Goal: Information Seeking & Learning: Learn about a topic

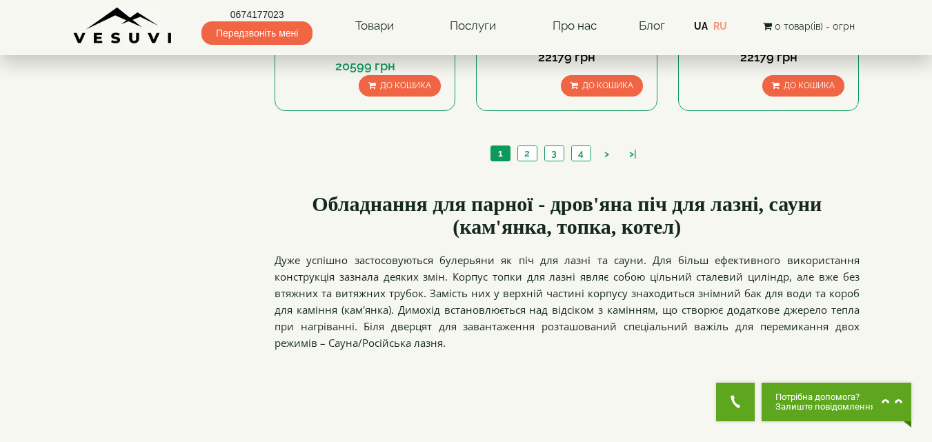
scroll to position [1725, 0]
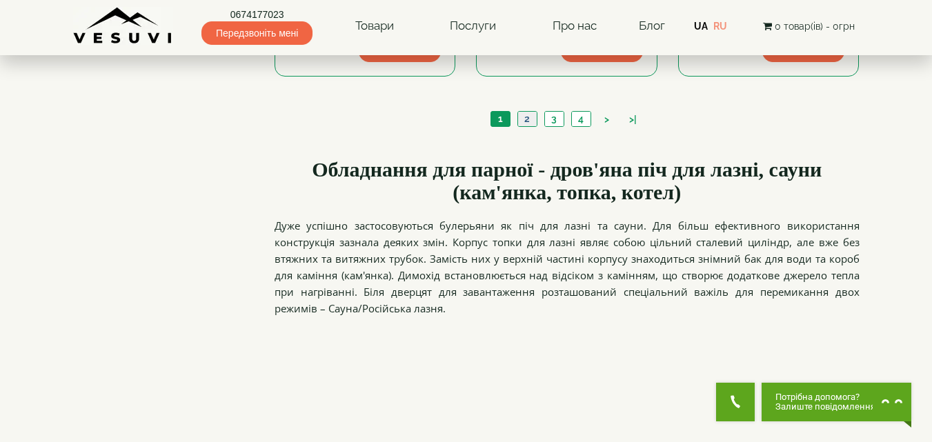
click at [526, 112] on link "2" at bounding box center [527, 119] width 19 height 14
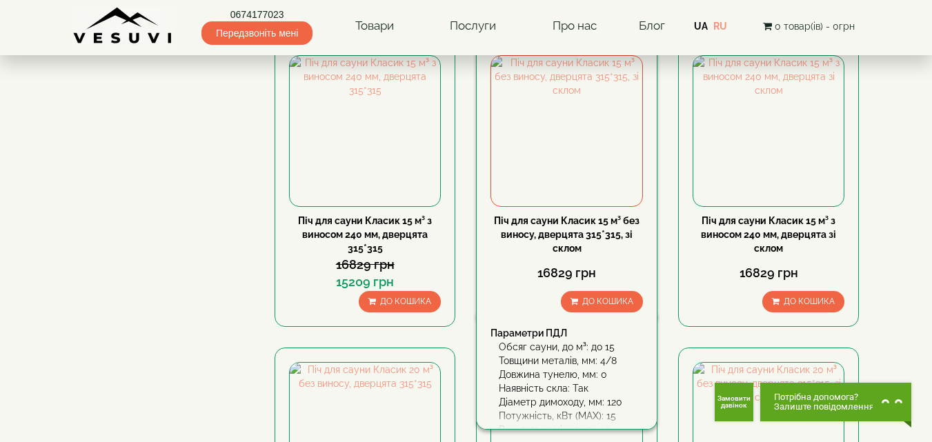
click at [535, 218] on link "Піч для сауни Класик 15 м³ без виносу, дверцята 315*315, зі склом" at bounding box center [567, 234] width 146 height 39
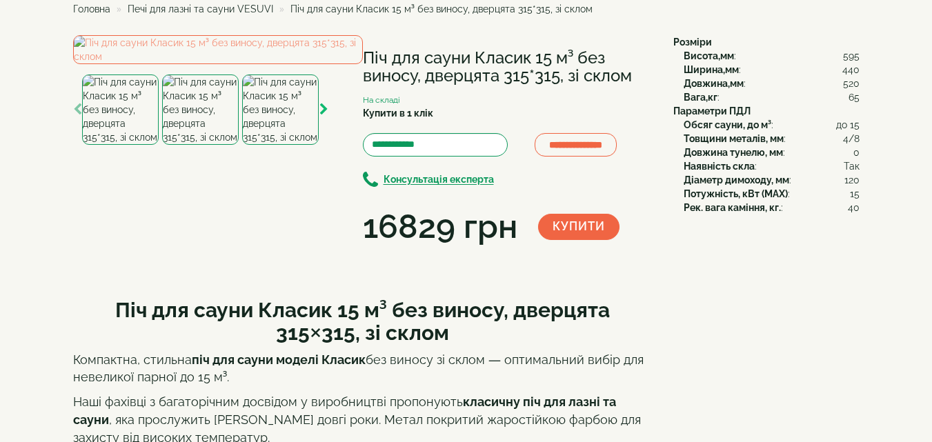
click at [322, 116] on icon "button" at bounding box center [323, 110] width 9 height 12
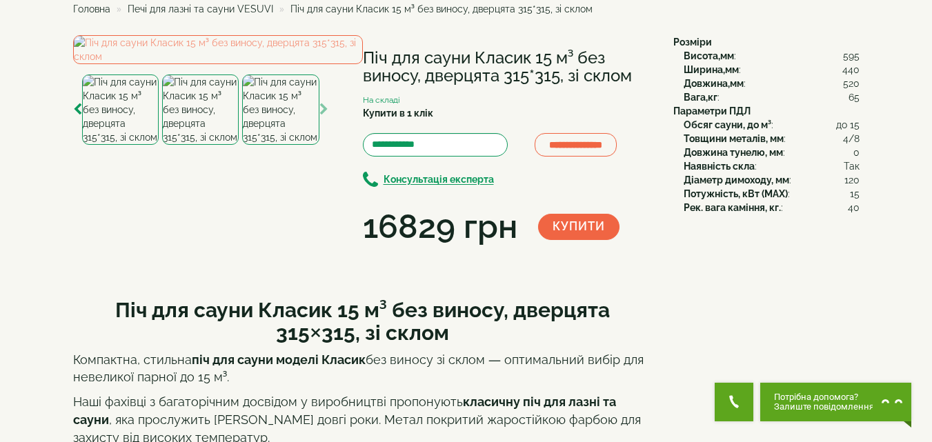
click at [303, 145] on img at bounding box center [280, 110] width 77 height 70
click at [322, 116] on icon "button" at bounding box center [323, 110] width 9 height 12
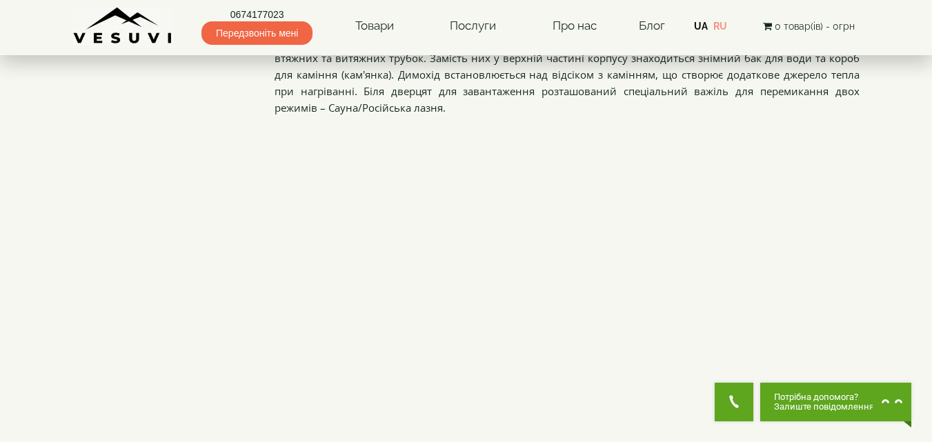
scroll to position [1935, 0]
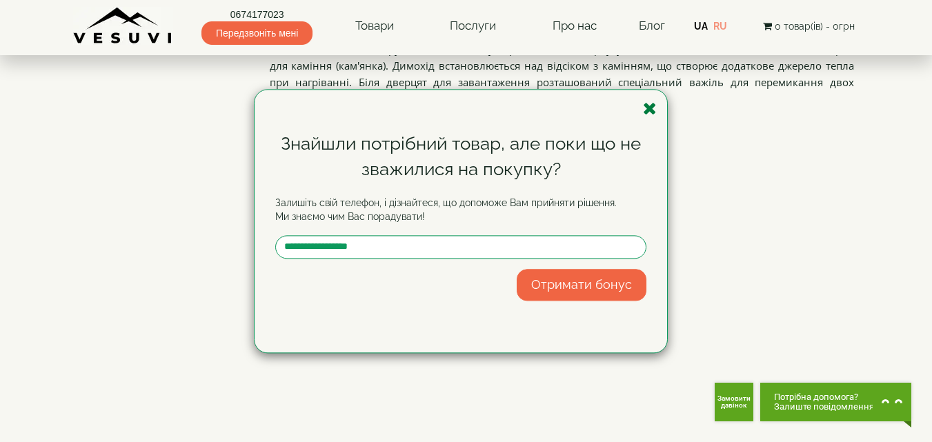
click at [650, 111] on icon "button" at bounding box center [650, 108] width 14 height 17
